Goal: Information Seeking & Learning: Learn about a topic

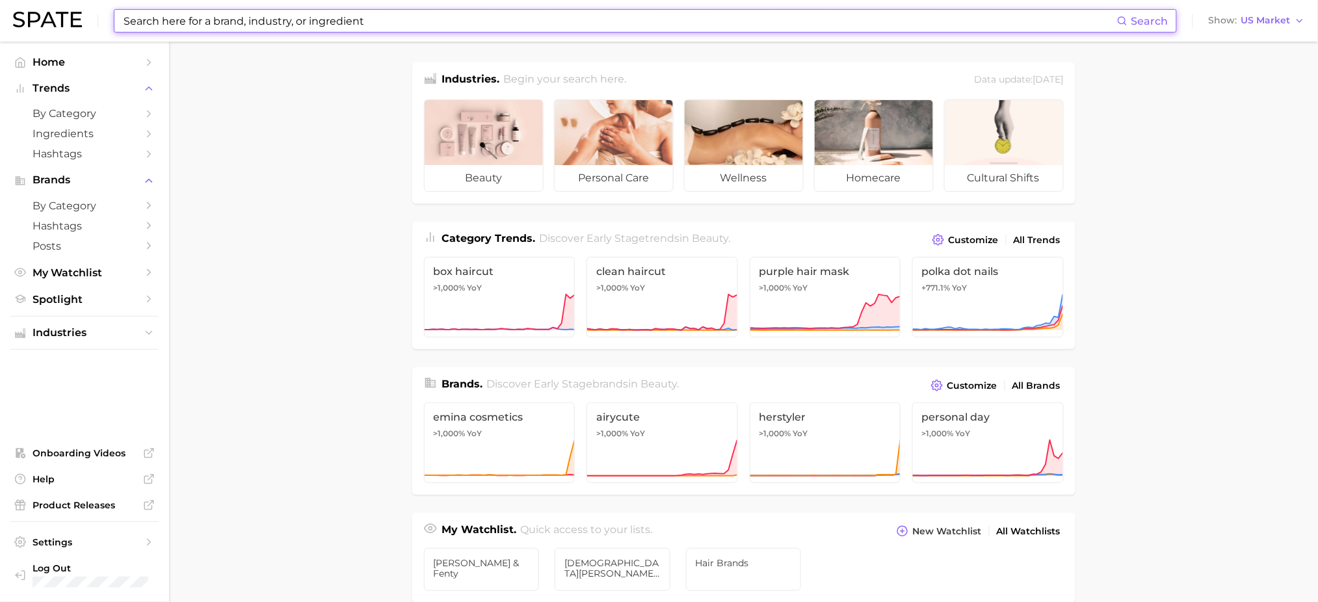
click at [205, 17] on input at bounding box center [619, 21] width 995 height 22
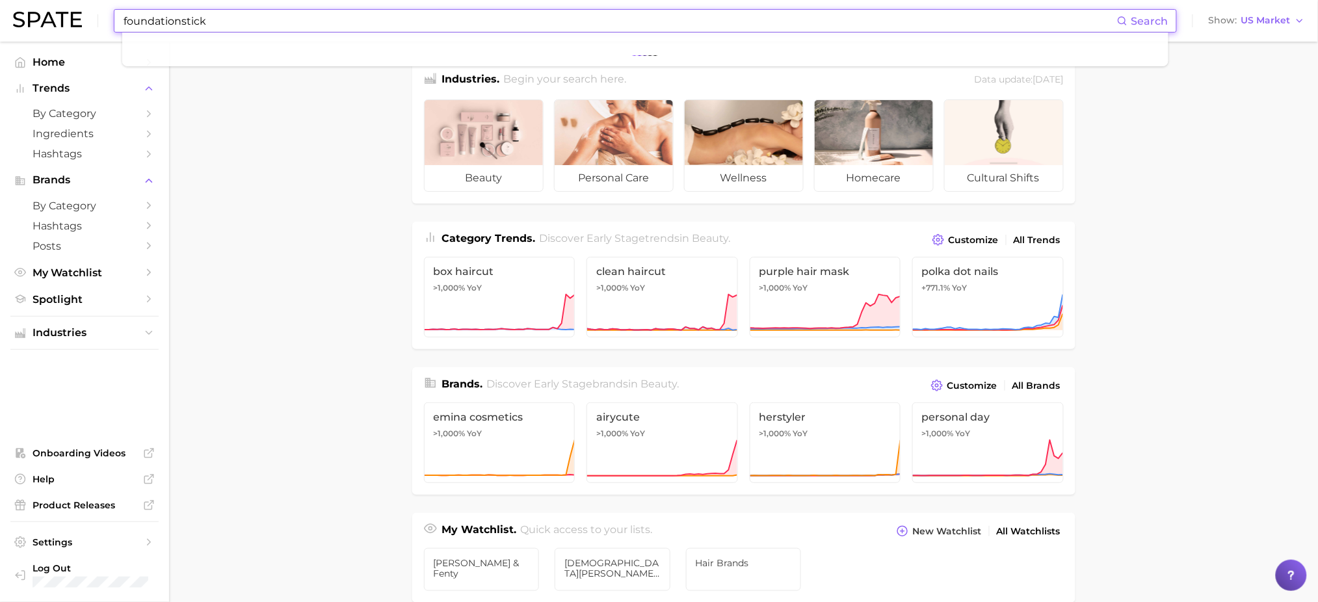
type input "foundationstick"
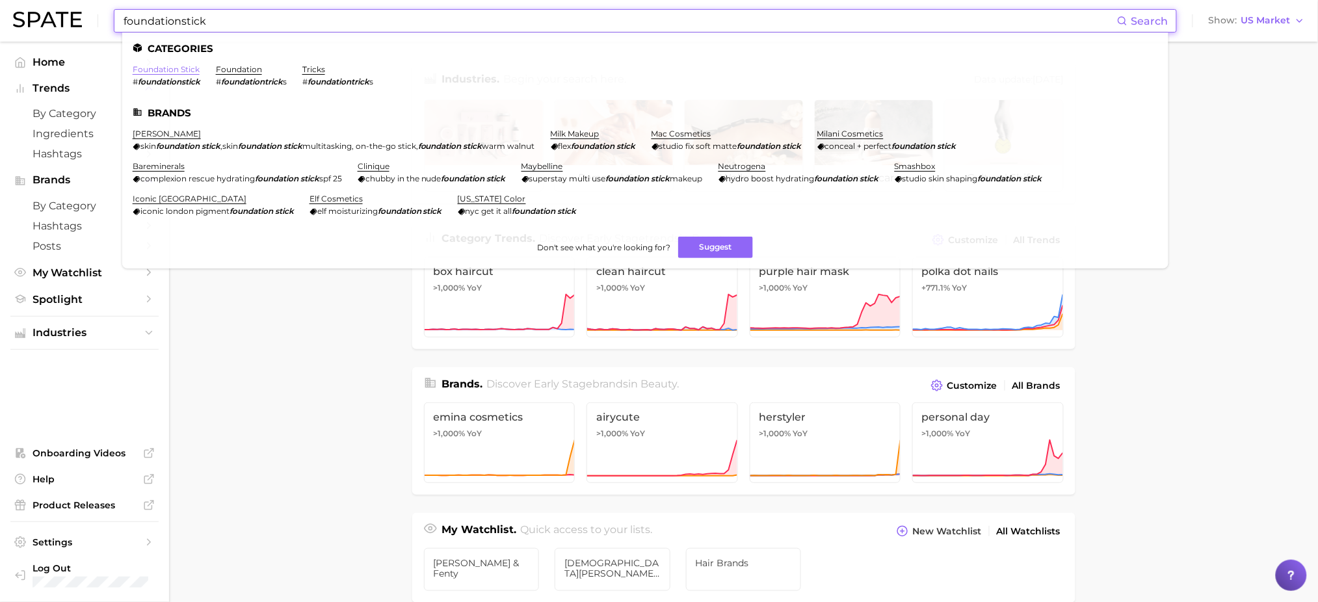
click at [162, 66] on link "foundation stick" at bounding box center [166, 69] width 67 height 10
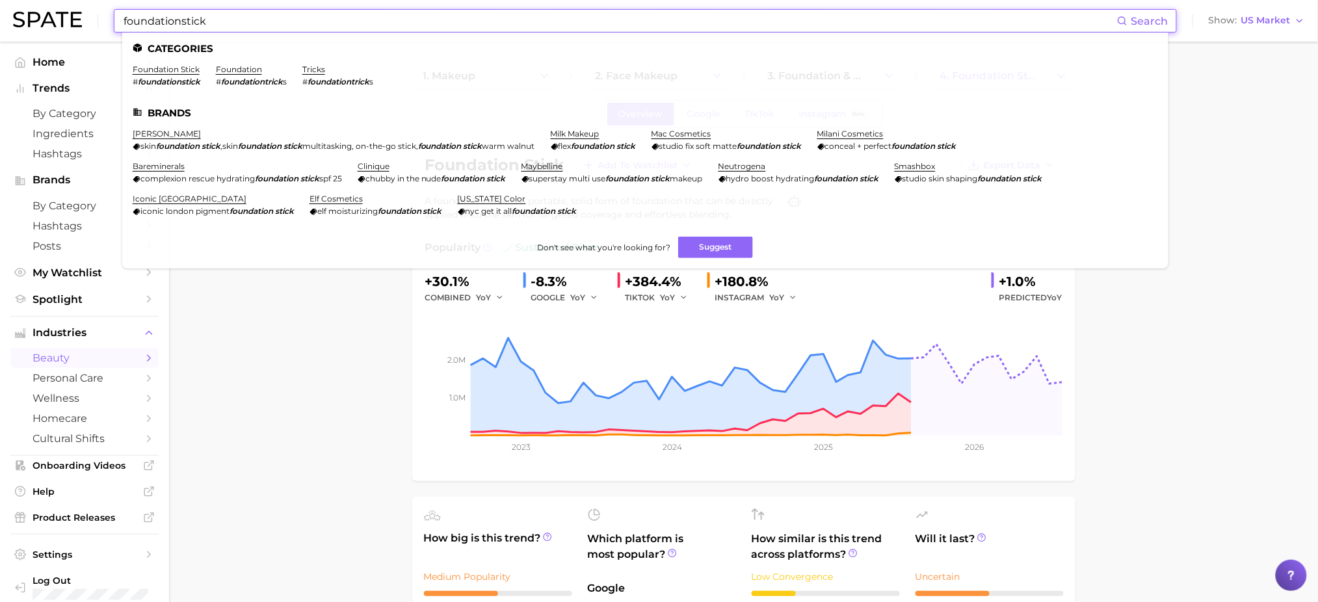
drag, startPoint x: 225, startPoint y: 19, endPoint x: 95, endPoint y: 40, distance: 131.8
click at [91, 37] on div "foundationstick Search Categories foundation stick # foundationstick foundation…" at bounding box center [659, 21] width 1292 height 42
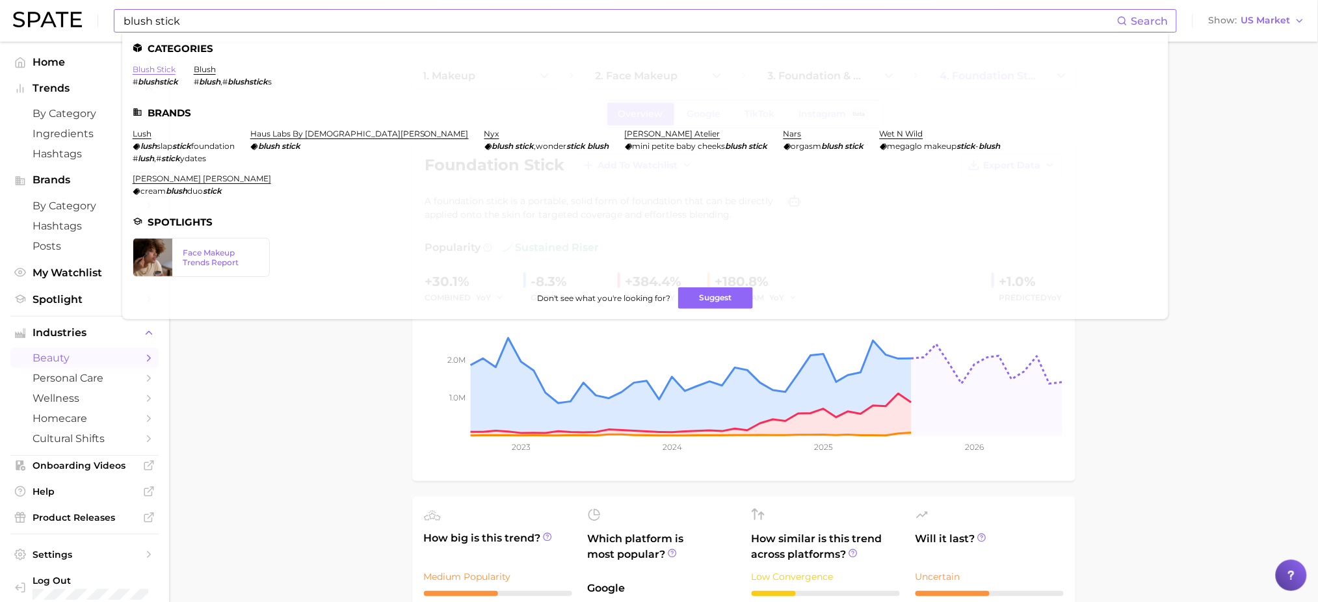
click at [146, 70] on link "blush stick" at bounding box center [154, 69] width 43 height 10
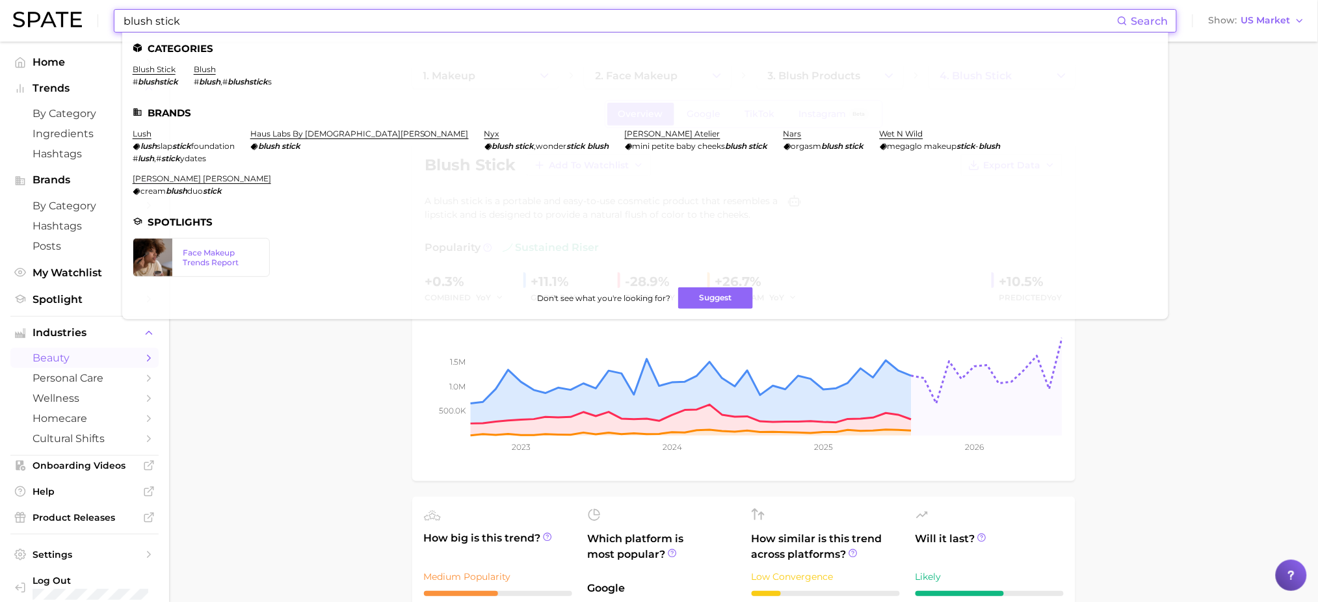
click at [183, 12] on input "blush stick" at bounding box center [619, 21] width 995 height 22
drag, startPoint x: 194, startPoint y: 16, endPoint x: 97, endPoint y: 15, distance: 96.9
click at [97, 15] on div "blush stick Search Categories blush stick # blushstick blush # blush , # blushs…" at bounding box center [659, 21] width 1292 height 42
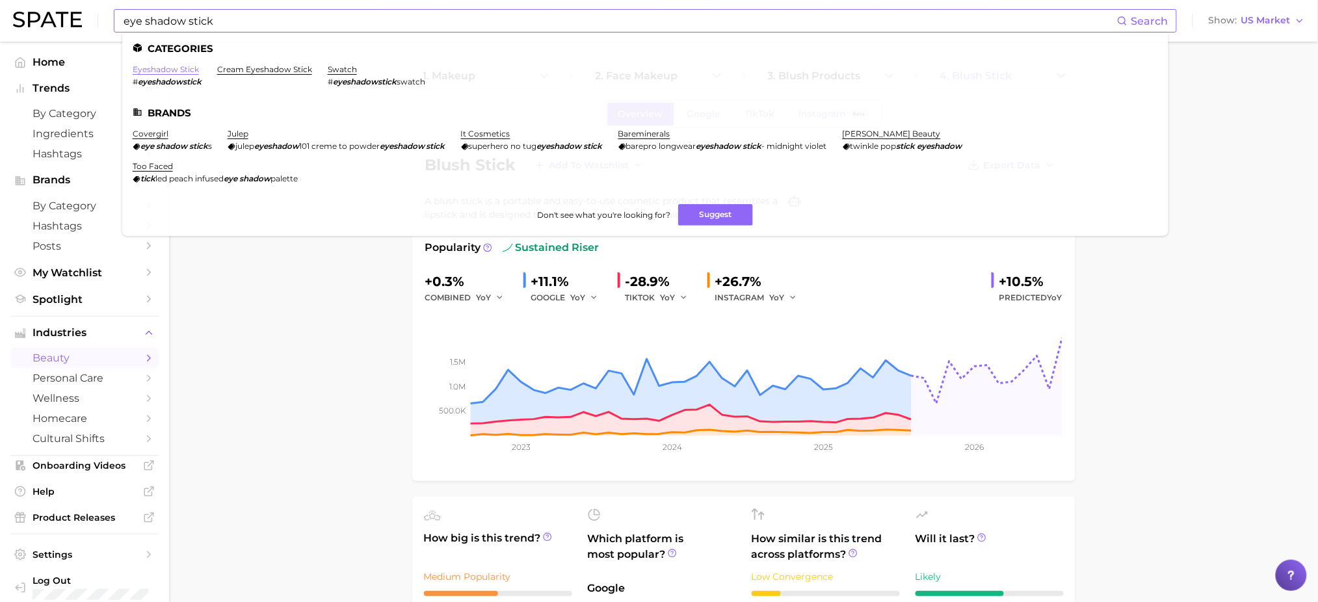
click at [153, 71] on link "eyeshadow stick" at bounding box center [166, 69] width 66 height 10
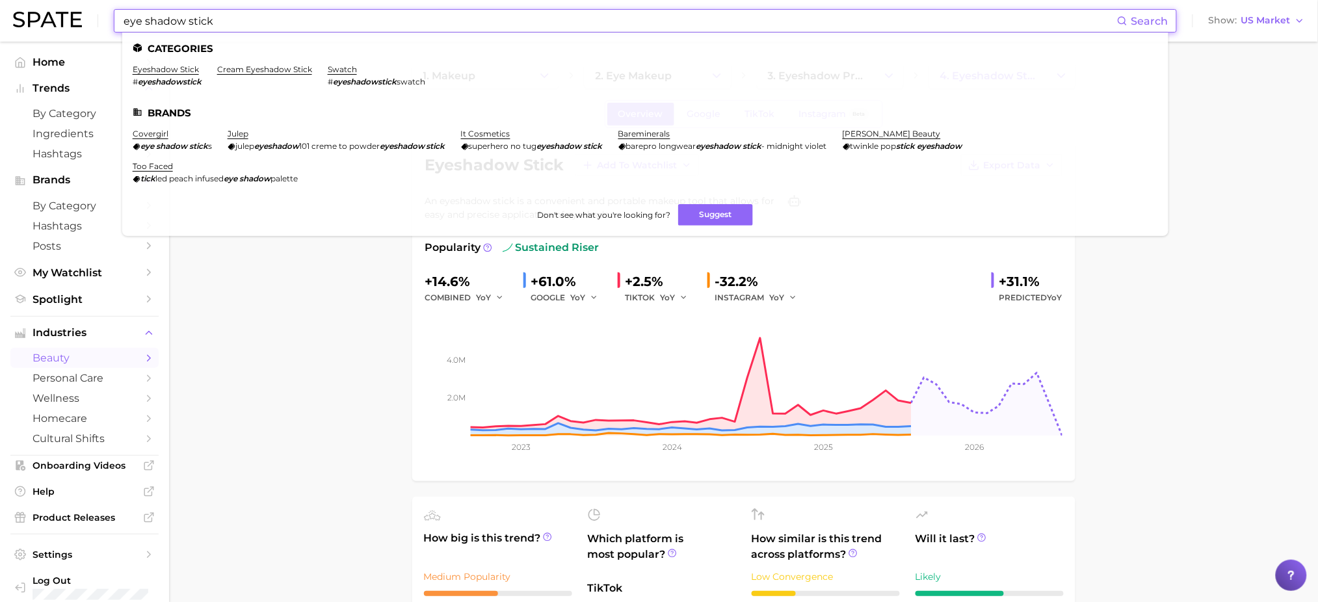
drag, startPoint x: 358, startPoint y: 20, endPoint x: 0, endPoint y: -6, distance: 358.5
click at [0, 0] on html "eye shadow stick Search Categories eyeshadow stick # eyeshadowstick cream eyesh…" at bounding box center [659, 301] width 1318 height 602
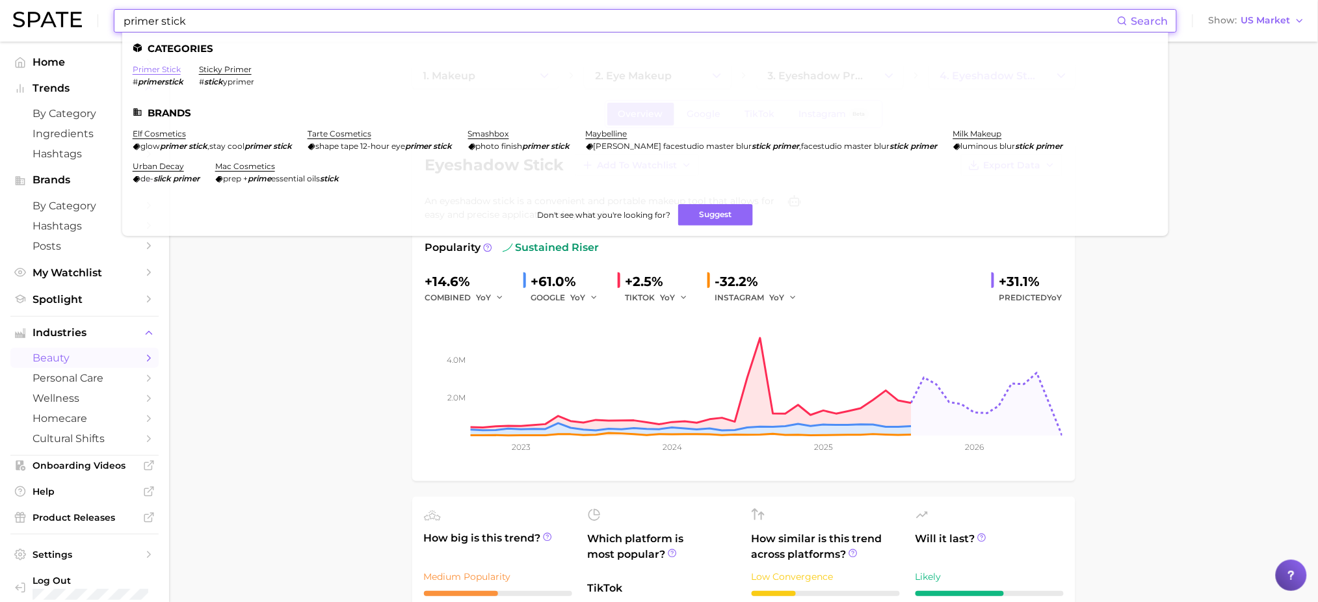
type input "primer stick"
click at [172, 64] on link "primer stick" at bounding box center [157, 69] width 48 height 10
